Goal: Task Accomplishment & Management: Manage account settings

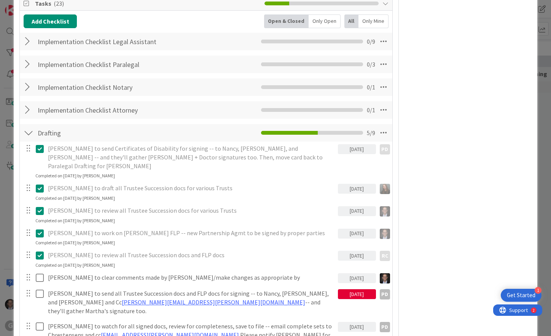
scroll to position [1675, 0]
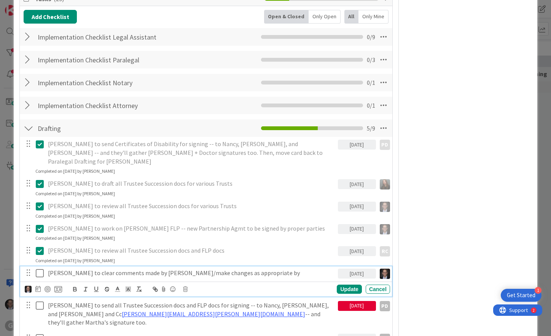
click at [41, 269] on icon at bounding box center [40, 273] width 8 height 9
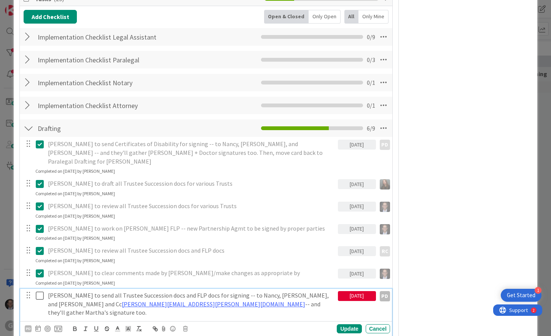
click at [194, 291] on p "[PERSON_NAME] to send all Trustee Succession docs and FLP docs for signing -- t…" at bounding box center [191, 304] width 287 height 26
click at [37, 325] on icon at bounding box center [37, 328] width 5 height 6
type input "[DATE]"
click at [343, 324] on div "Update" at bounding box center [349, 328] width 25 height 9
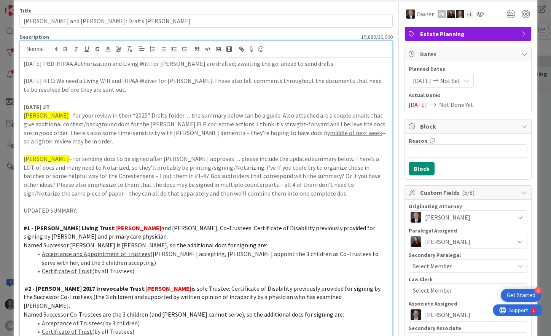
scroll to position [0, 0]
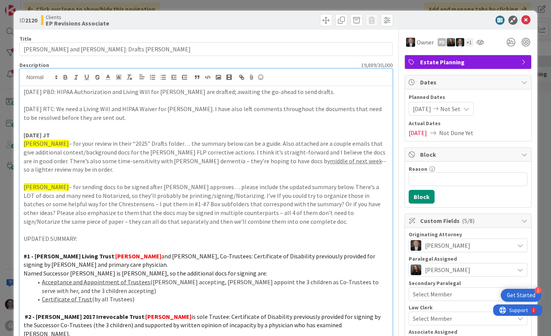
click at [24, 89] on p "[DATE] PBD: HIPAA Authorization and Living Will for [PERSON_NAME] are drafted; …" at bounding box center [206, 92] width 365 height 9
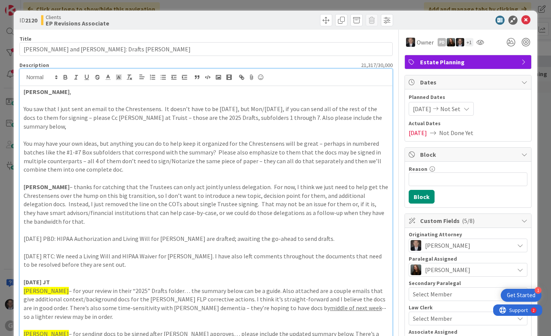
click at [25, 92] on strong "[PERSON_NAME]" at bounding box center [47, 92] width 46 height 8
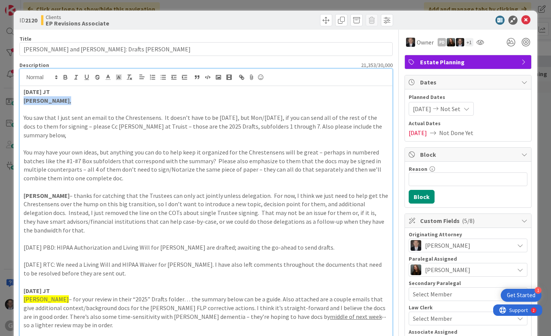
drag, startPoint x: 24, startPoint y: 100, endPoint x: 66, endPoint y: 100, distance: 42.2
click at [66, 100] on p "[PERSON_NAME] ," at bounding box center [206, 100] width 365 height 9
click at [65, 77] on icon "button" at bounding box center [65, 78] width 3 height 2
click at [65, 79] on icon "button" at bounding box center [65, 78] width 3 height 2
click at [25, 117] on p "You saw that I just sent an email to the Chrestensens. It doesn’t have to be [D…" at bounding box center [206, 126] width 365 height 26
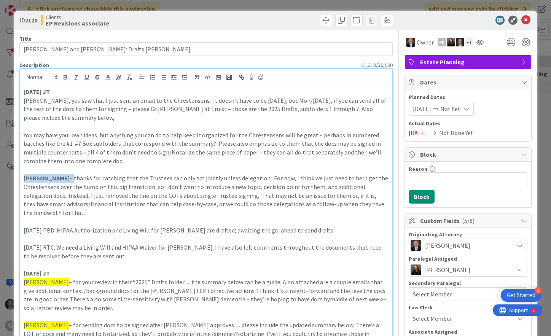
drag, startPoint x: 23, startPoint y: 179, endPoint x: 45, endPoint y: 175, distance: 22.3
click at [68, 78] on icon "button" at bounding box center [65, 77] width 7 height 7
click at [53, 177] on p "[PERSON_NAME] – thanks for catching that the Trustees can only act jointly unle…" at bounding box center [206, 195] width 365 height 43
drag, startPoint x: 24, startPoint y: 179, endPoint x: 53, endPoint y: 136, distance: 51.6
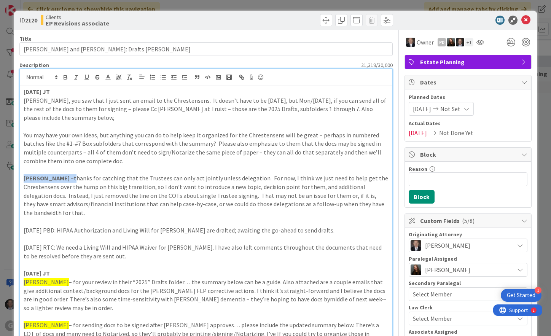
click at [47, 180] on p "[PERSON_NAME] – thanks for catching that the Trustees can only act jointly unle…" at bounding box center [206, 195] width 365 height 43
click at [65, 80] on icon "button" at bounding box center [65, 77] width 7 height 7
click at [65, 79] on icon "button" at bounding box center [65, 78] width 3 height 2
drag, startPoint x: 46, startPoint y: 178, endPoint x: 74, endPoint y: 170, distance: 29.3
click at [46, 177] on p "[PERSON_NAME] – thanks for catching that the Trustees can only act jointly unle…" at bounding box center [206, 195] width 365 height 43
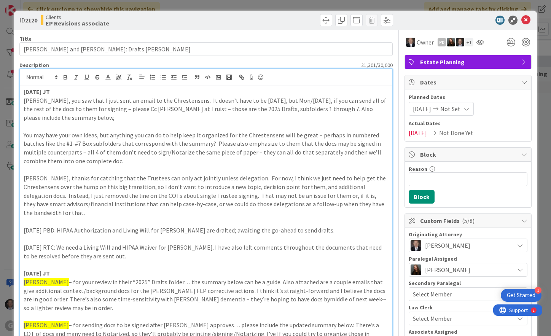
click at [44, 223] on p at bounding box center [206, 221] width 365 height 9
click at [521, 21] on icon at bounding box center [525, 20] width 9 height 9
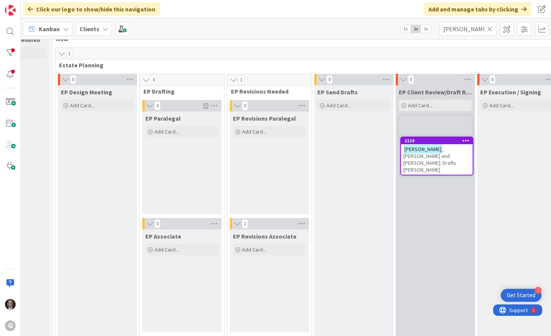
scroll to position [20, 55]
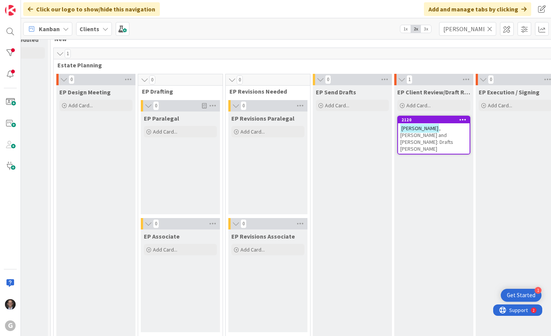
click at [431, 128] on span ", [PERSON_NAME] and [PERSON_NAME]: Drafts [PERSON_NAME]" at bounding box center [426, 138] width 53 height 27
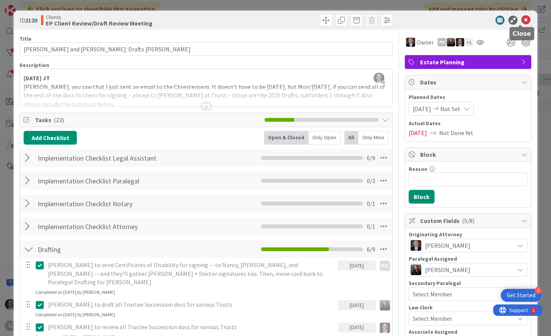
click at [521, 17] on icon at bounding box center [525, 20] width 9 height 9
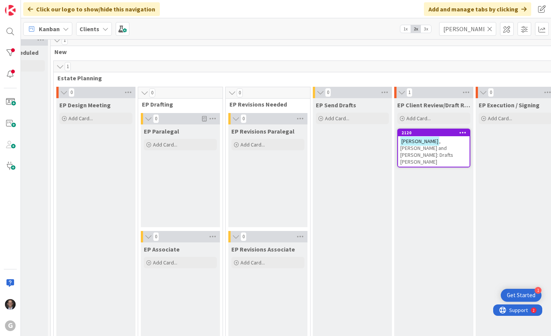
scroll to position [0, 55]
